Goal: Task Accomplishment & Management: Manage account settings

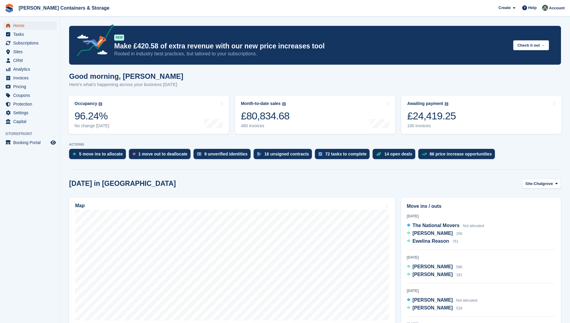
click at [23, 24] on span "Home" at bounding box center [31, 25] width 36 height 8
click at [16, 60] on span "CRM" at bounding box center [31, 60] width 36 height 8
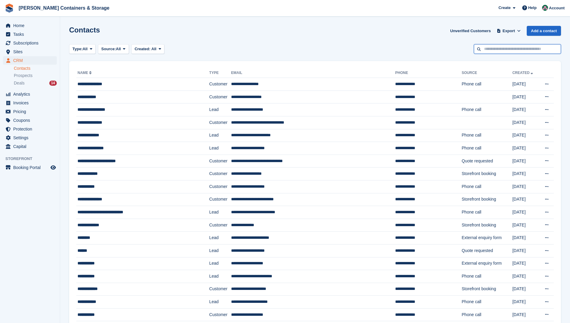
click at [528, 50] on input "text" at bounding box center [517, 49] width 87 height 10
type input "*******"
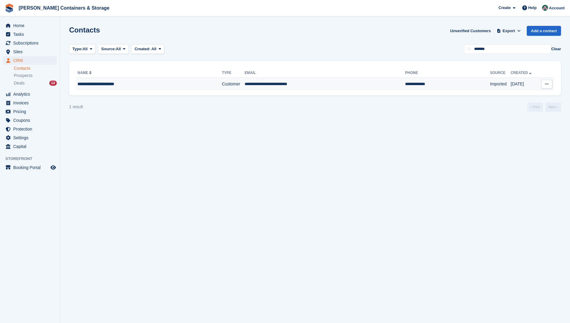
click at [249, 84] on td "**********" at bounding box center [325, 84] width 160 height 13
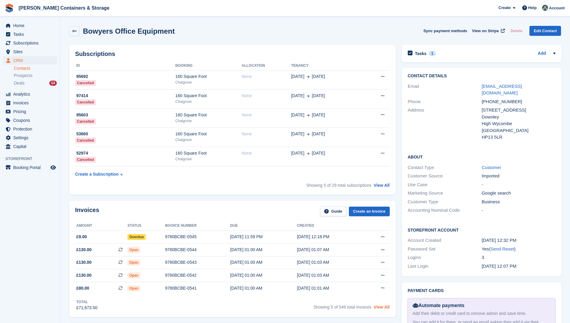
click at [383, 307] on link "View All" at bounding box center [382, 306] width 16 height 5
click at [381, 307] on link "View All" at bounding box center [382, 306] width 16 height 5
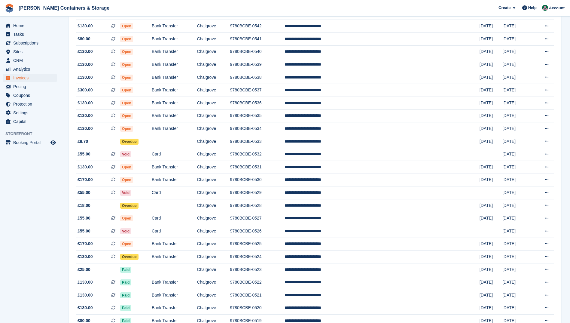
scroll to position [120, 0]
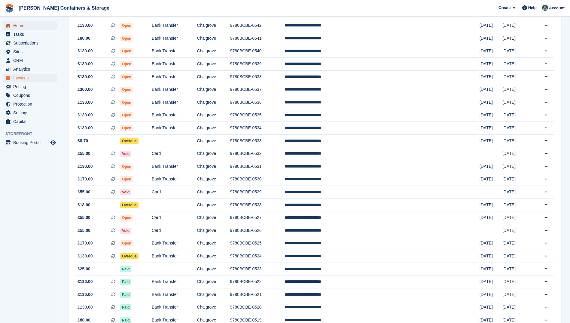
click at [32, 24] on span "Home" at bounding box center [31, 25] width 36 height 8
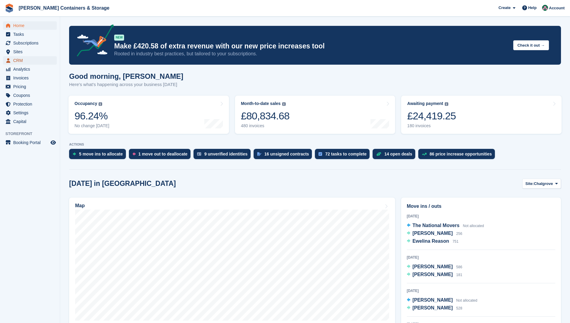
click at [26, 60] on span "CRM" at bounding box center [31, 60] width 36 height 8
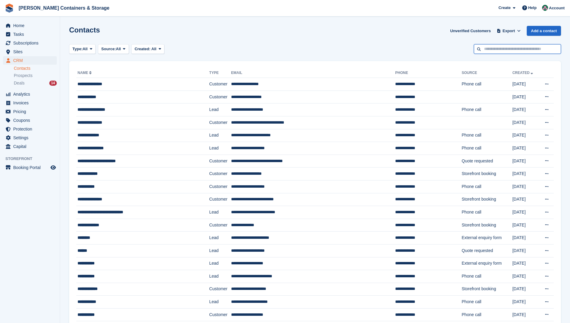
click at [504, 49] on input "text" at bounding box center [517, 49] width 87 height 10
type input "******"
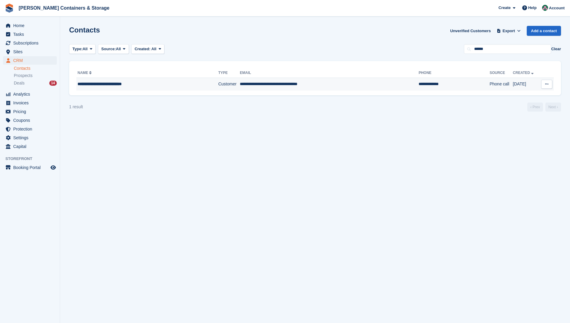
click at [278, 86] on td "**********" at bounding box center [329, 84] width 179 height 13
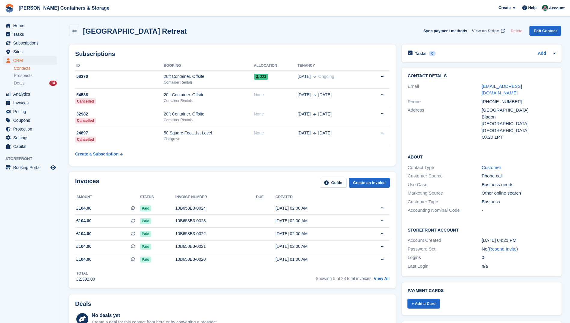
click at [487, 31] on span "View on Stripe" at bounding box center [485, 31] width 27 height 6
drag, startPoint x: 495, startPoint y: 93, endPoint x: 458, endPoint y: 93, distance: 36.9
click at [458, 93] on div "Email accounts.suppliers@darwinescapes.co.uk" at bounding box center [482, 89] width 148 height 15
click at [490, 31] on span "View on Stripe" at bounding box center [485, 31] width 27 height 6
click at [25, 84] on div "Deals 14" at bounding box center [35, 83] width 43 height 6
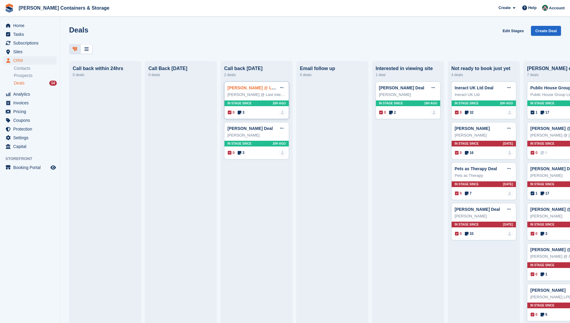
click at [259, 90] on link "Rachele @ Last Interior Designs Deal" at bounding box center [274, 87] width 94 height 5
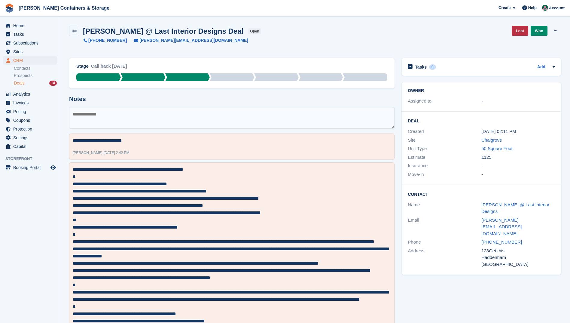
click at [26, 82] on div "Deals 14" at bounding box center [35, 83] width 43 height 6
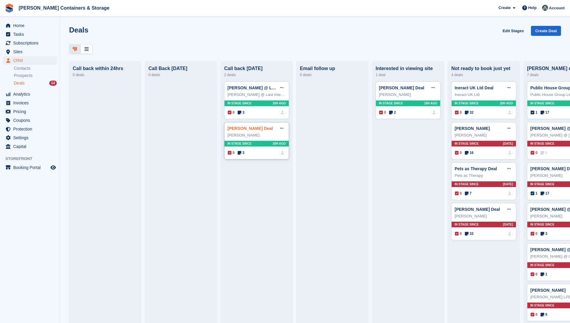
click at [250, 129] on link "Sean Hampson Deal" at bounding box center [249, 128] width 45 height 5
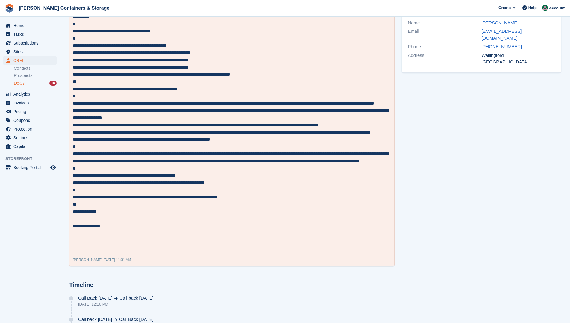
scroll to position [178, 0]
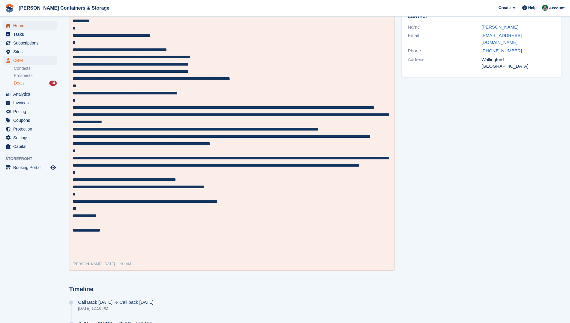
click at [18, 25] on span "Home" at bounding box center [31, 25] width 36 height 8
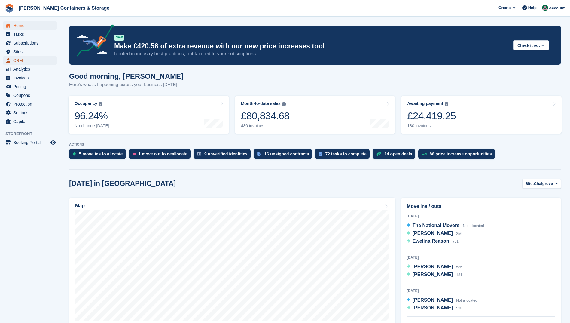
click at [27, 61] on span "CRM" at bounding box center [31, 60] width 36 height 8
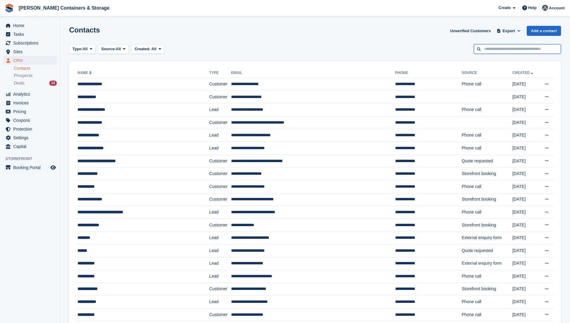
drag, startPoint x: 520, startPoint y: 52, endPoint x: 521, endPoint y: 47, distance: 4.5
click at [520, 51] on input "text" at bounding box center [517, 49] width 87 height 10
type input "****"
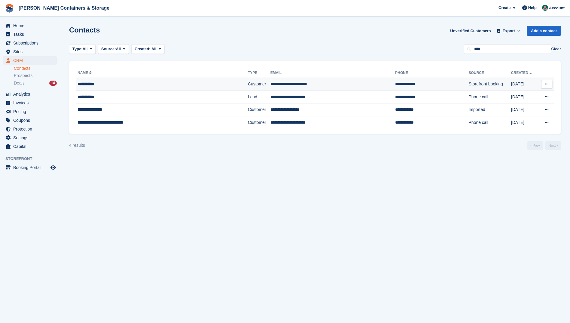
click at [280, 84] on td "**********" at bounding box center [332, 84] width 125 height 13
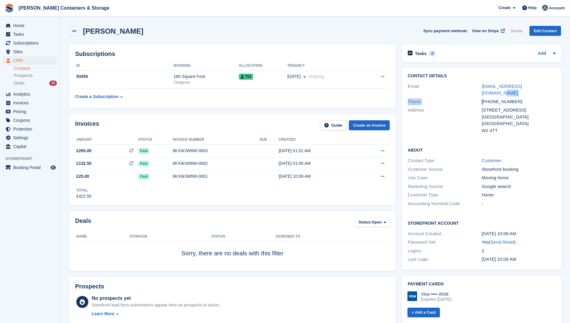
drag, startPoint x: 539, startPoint y: 88, endPoint x: 482, endPoint y: 96, distance: 57.1
click at [482, 96] on div "Contact Details Email nicolahain1981@gmail.com Phone +447480518947 Address 21 C…" at bounding box center [482, 104] width 160 height 73
drag, startPoint x: 483, startPoint y: 97, endPoint x: 554, endPoint y: 92, distance: 70.7
click at [554, 98] on div "[PHONE_NUMBER]" at bounding box center [519, 101] width 74 height 7
drag, startPoint x: 538, startPoint y: 84, endPoint x: 477, endPoint y: 87, distance: 61.4
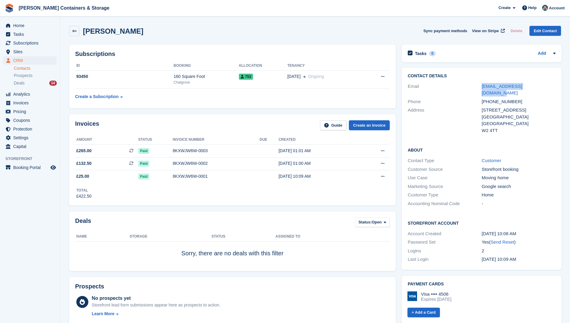
click at [477, 87] on div "Email nicolahain1981@gmail.com" at bounding box center [482, 89] width 148 height 15
drag, startPoint x: 477, startPoint y: 87, endPoint x: 493, endPoint y: 85, distance: 16.7
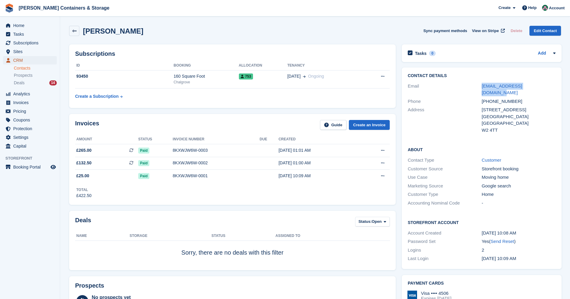
click at [25, 59] on span "CRM" at bounding box center [31, 60] width 36 height 8
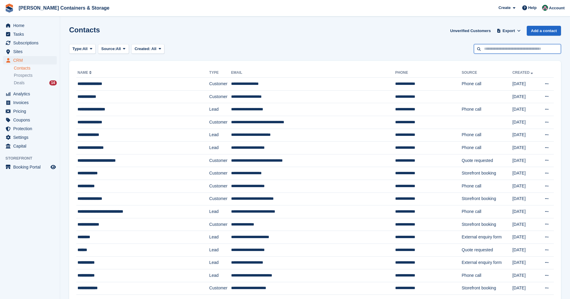
drag, startPoint x: 501, startPoint y: 48, endPoint x: 503, endPoint y: 36, distance: 12.4
click input "text"
type input "******"
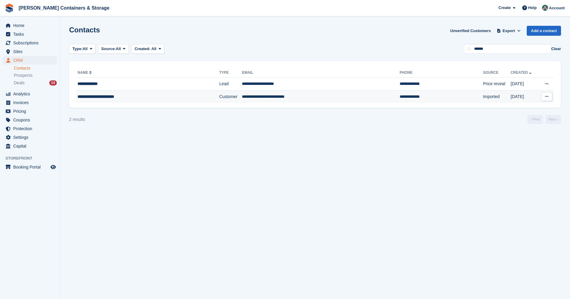
click td "**********"
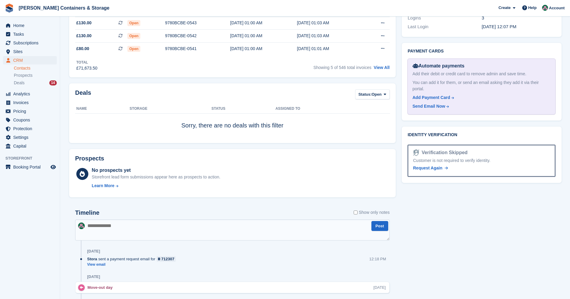
scroll to position [299, 0]
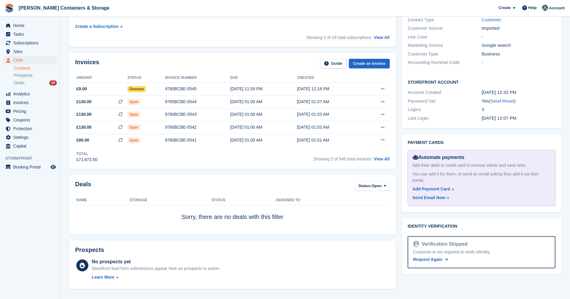
scroll to position [142, 0]
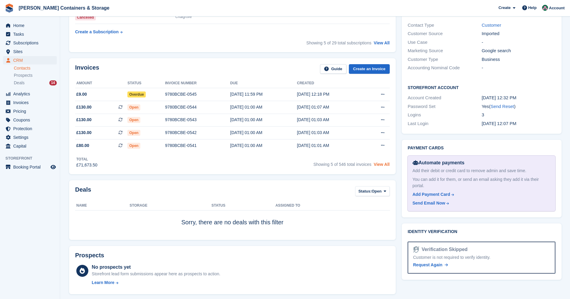
click at [387, 164] on link "View All" at bounding box center [382, 164] width 16 height 5
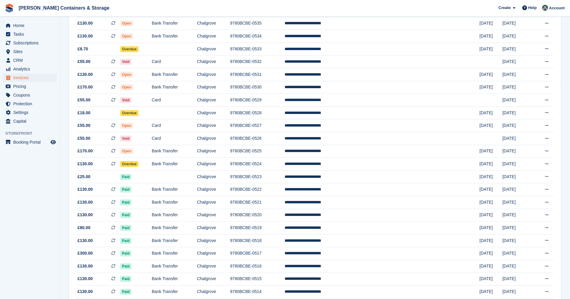
scroll to position [214, 0]
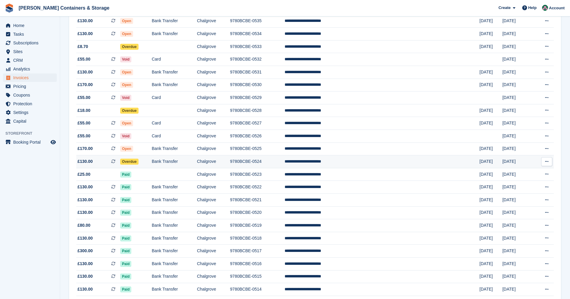
click at [285, 162] on td "9780BCBE-0524" at bounding box center [257, 162] width 55 height 13
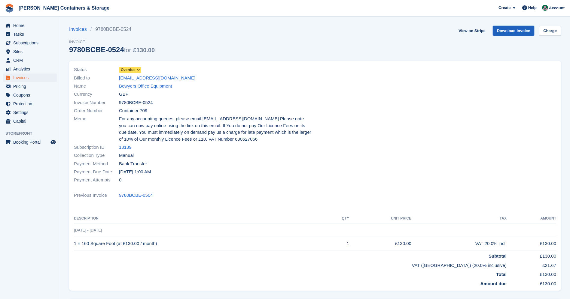
click at [512, 31] on link "Download Invoice" at bounding box center [514, 31] width 42 height 10
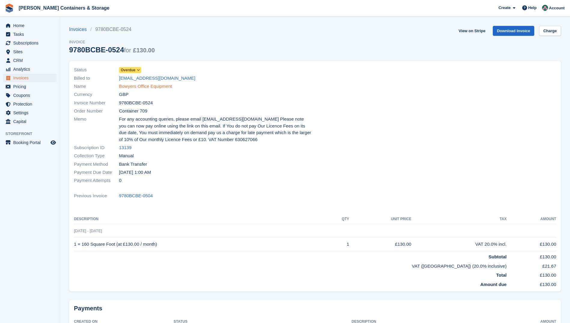
click at [146, 86] on link "Bowyers Office Equipment" at bounding box center [145, 86] width 53 height 7
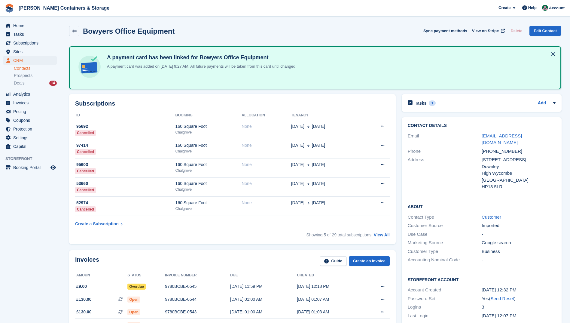
drag, startPoint x: 570, startPoint y: 77, endPoint x: 567, endPoint y: 114, distance: 36.7
click at [377, 34] on div "Bowyers Office Equipment Sync payment methods View on Stripe Delete Edit Contact" at bounding box center [315, 31] width 492 height 10
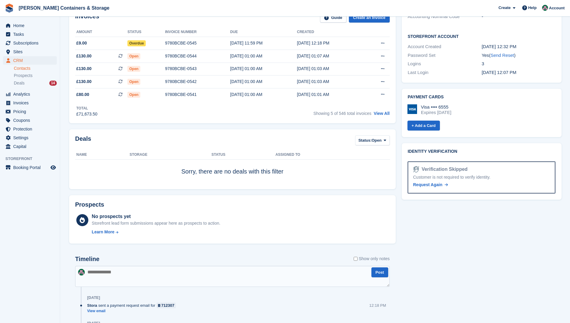
scroll to position [269, 0]
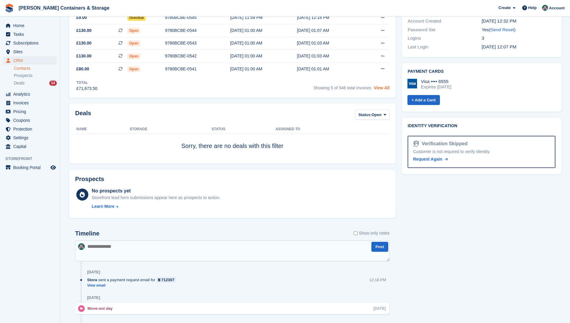
click at [376, 88] on link "View All" at bounding box center [382, 87] width 16 height 5
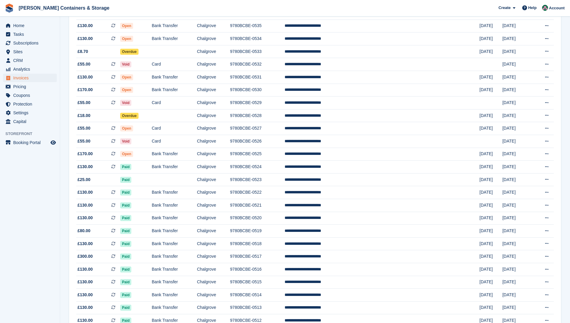
scroll to position [211, 0]
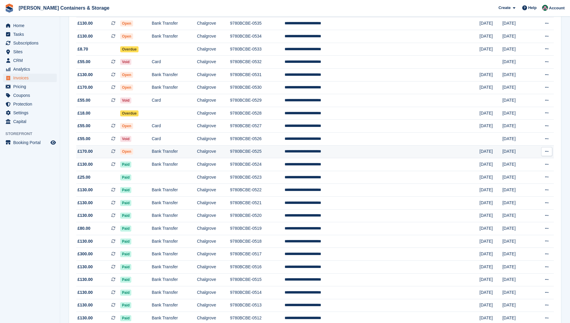
click at [285, 151] on td "9780BCBE-0525" at bounding box center [257, 151] width 55 height 13
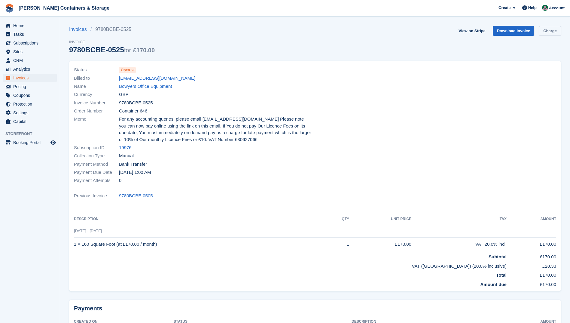
click at [549, 32] on link "Charge" at bounding box center [550, 31] width 22 height 10
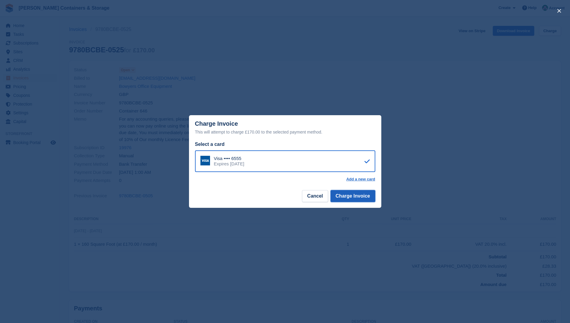
click at [349, 195] on button "Charge Invoice" at bounding box center [352, 196] width 45 height 12
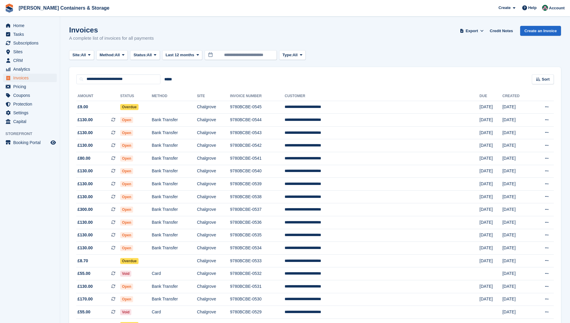
scroll to position [211, 0]
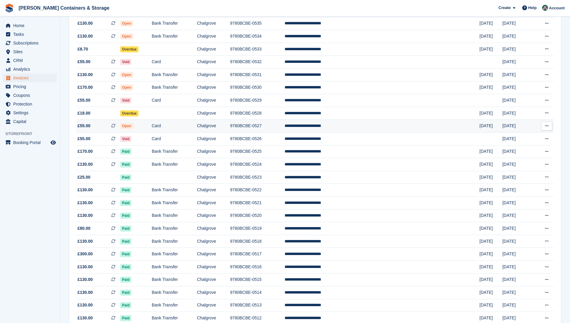
click at [285, 124] on td "9780BCBE-0527" at bounding box center [257, 126] width 55 height 13
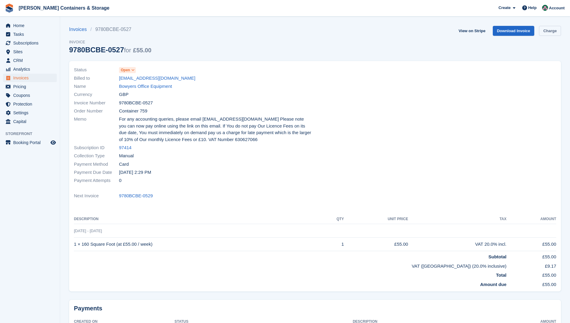
click at [550, 31] on link "Charge" at bounding box center [550, 31] width 22 height 10
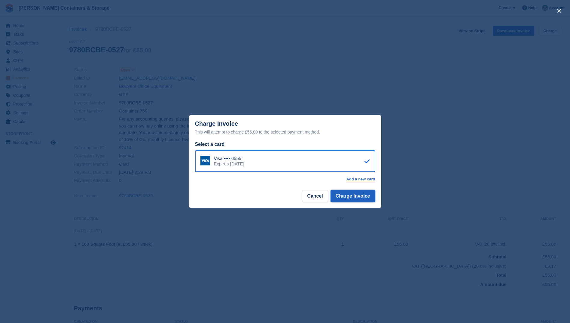
click at [351, 194] on button "Charge Invoice" at bounding box center [352, 196] width 45 height 12
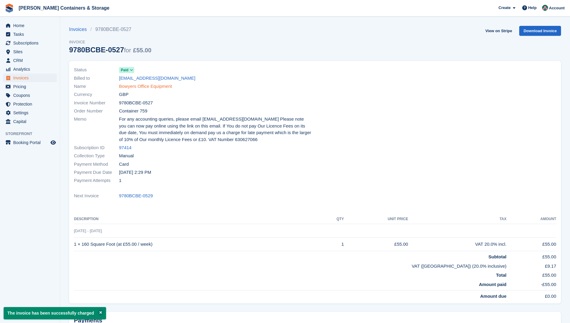
click at [126, 86] on link "Bowyers Office Equipment" at bounding box center [145, 86] width 53 height 7
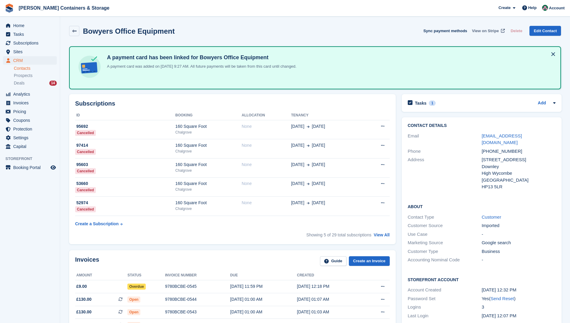
click at [486, 31] on span "View on Stripe" at bounding box center [485, 31] width 27 height 6
drag, startPoint x: 20, startPoint y: 60, endPoint x: 24, endPoint y: 59, distance: 4.0
click at [20, 60] on span "CRM" at bounding box center [31, 60] width 36 height 8
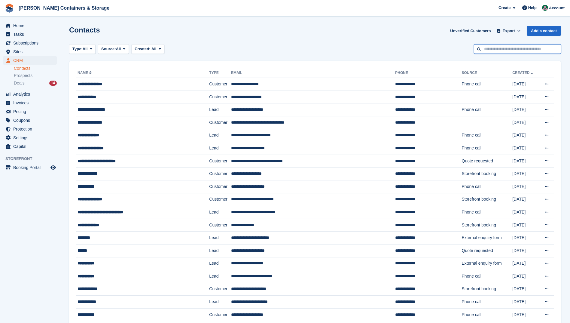
drag, startPoint x: 499, startPoint y: 50, endPoint x: 506, endPoint y: 45, distance: 8.8
click at [499, 49] on input "text" at bounding box center [517, 49] width 87 height 10
type input "****"
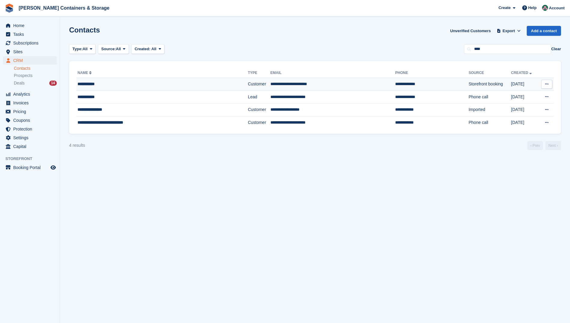
click at [271, 83] on td "**********" at bounding box center [332, 84] width 125 height 13
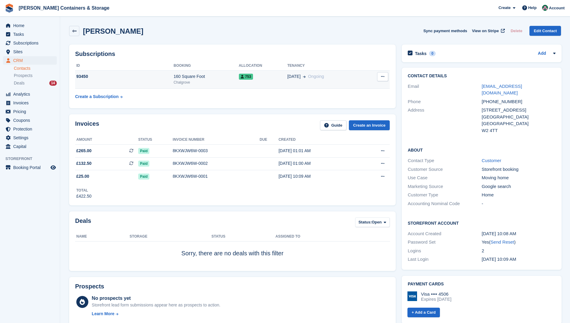
click at [214, 79] on div "160 Square Foot" at bounding box center [206, 76] width 65 height 6
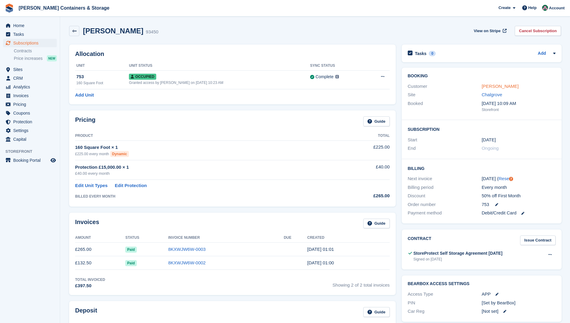
click at [488, 86] on link "[PERSON_NAME]" at bounding box center [500, 86] width 37 height 5
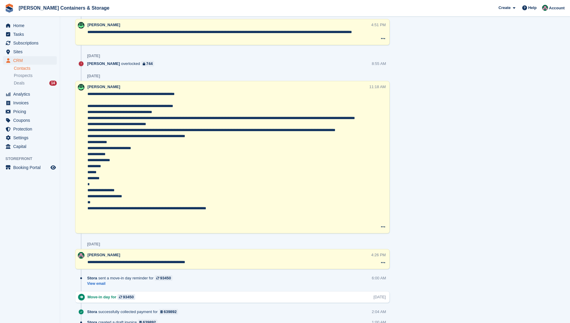
scroll to position [536, 0]
